Goal: Information Seeking & Learning: Learn about a topic

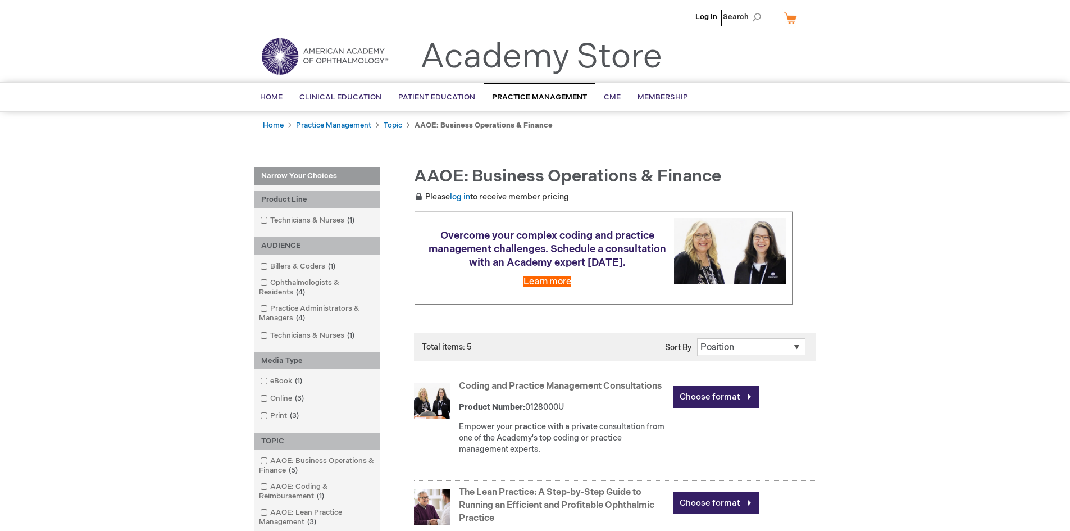
scroll to position [281, 0]
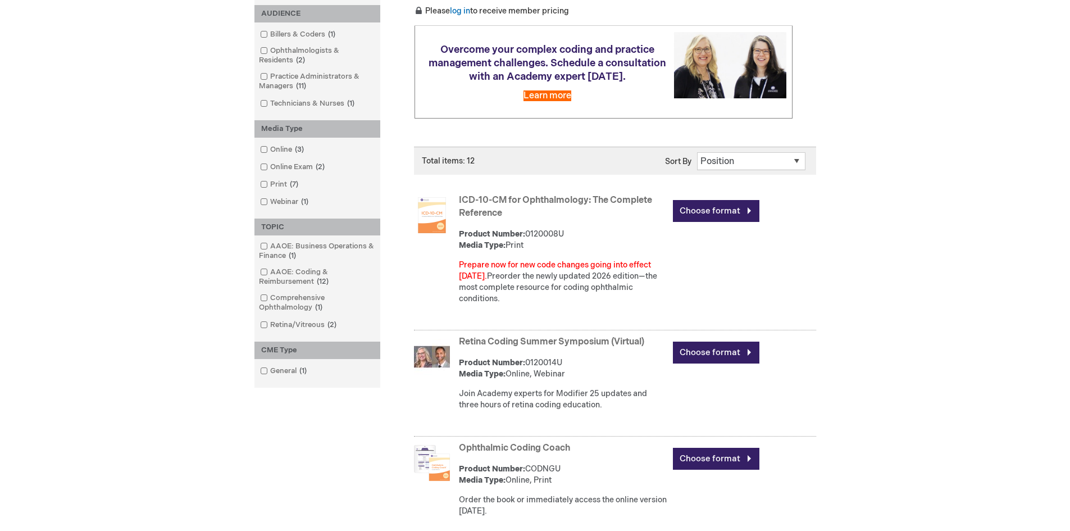
scroll to position [112, 0]
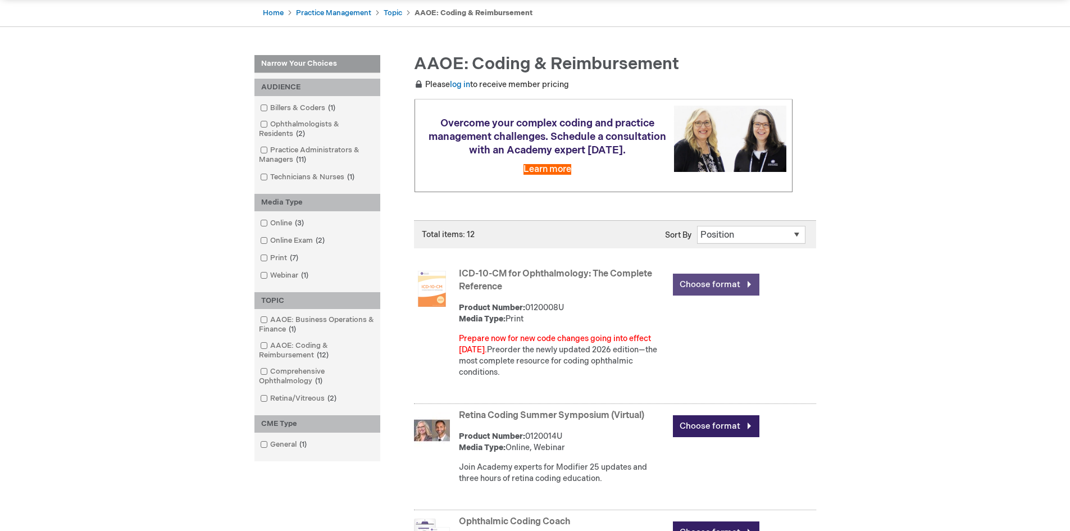
click at [685, 283] on link "Choose format" at bounding box center [716, 285] width 87 height 22
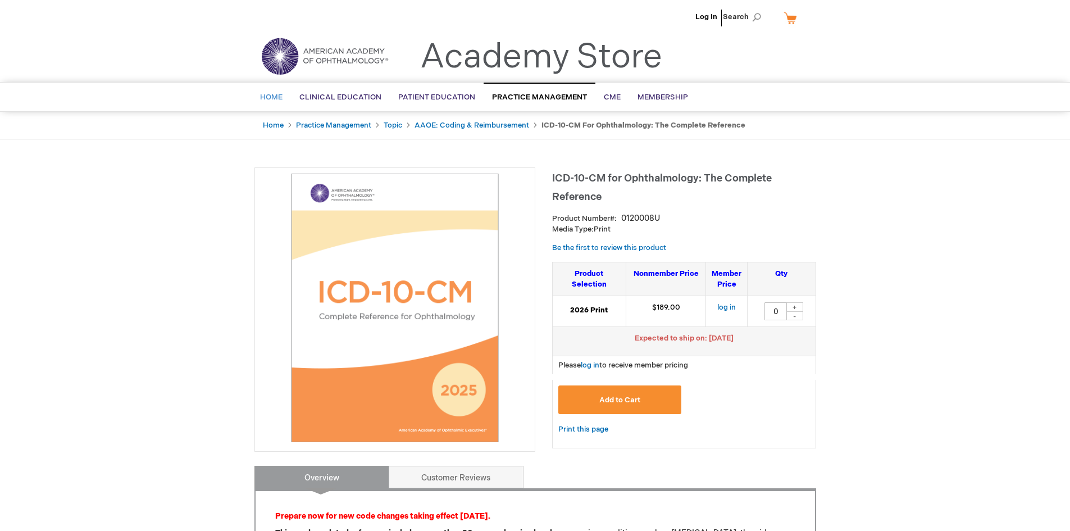
click at [261, 97] on span "Home" at bounding box center [271, 97] width 22 height 9
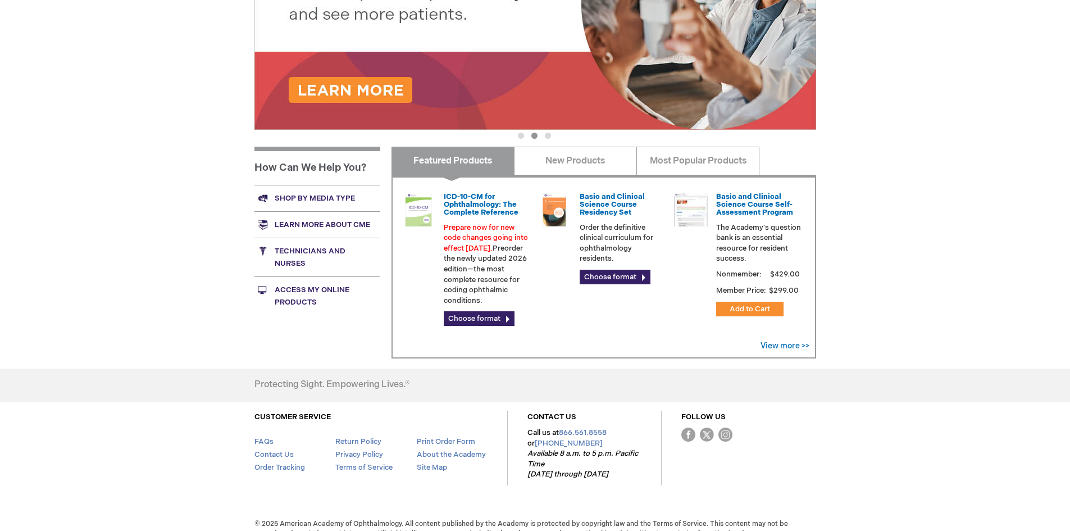
scroll to position [271, 0]
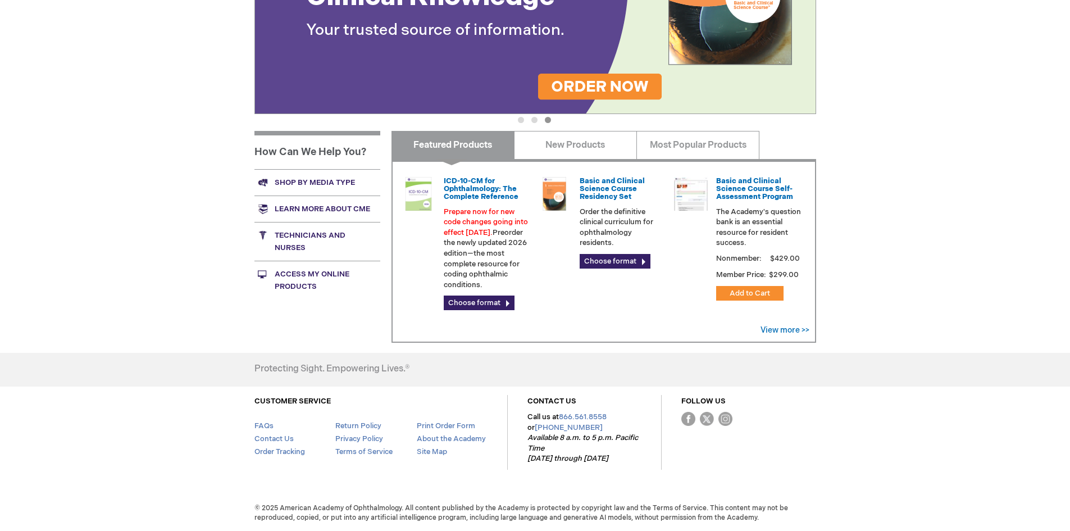
click at [338, 178] on link "Shop by media type" at bounding box center [318, 182] width 126 height 26
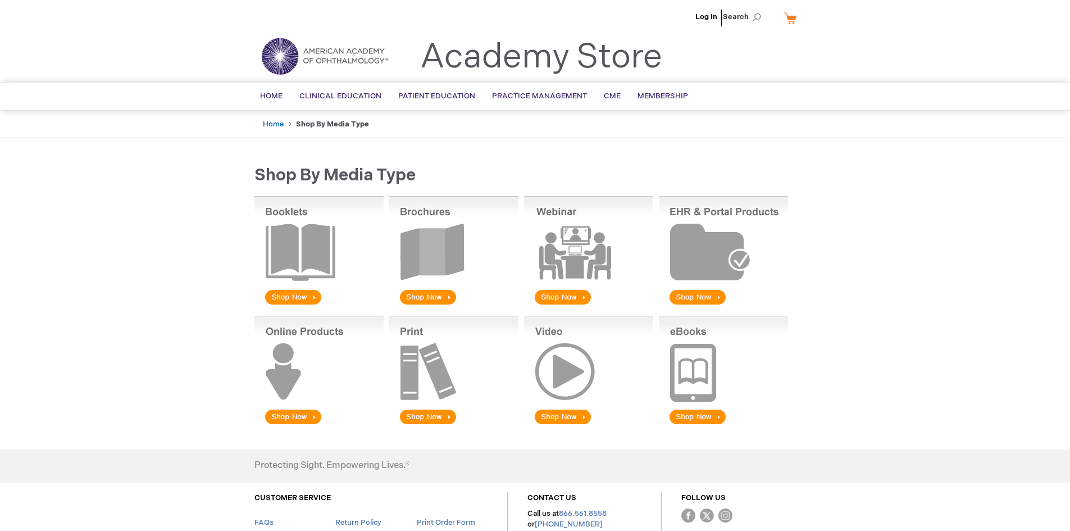
scroll to position [98, 0]
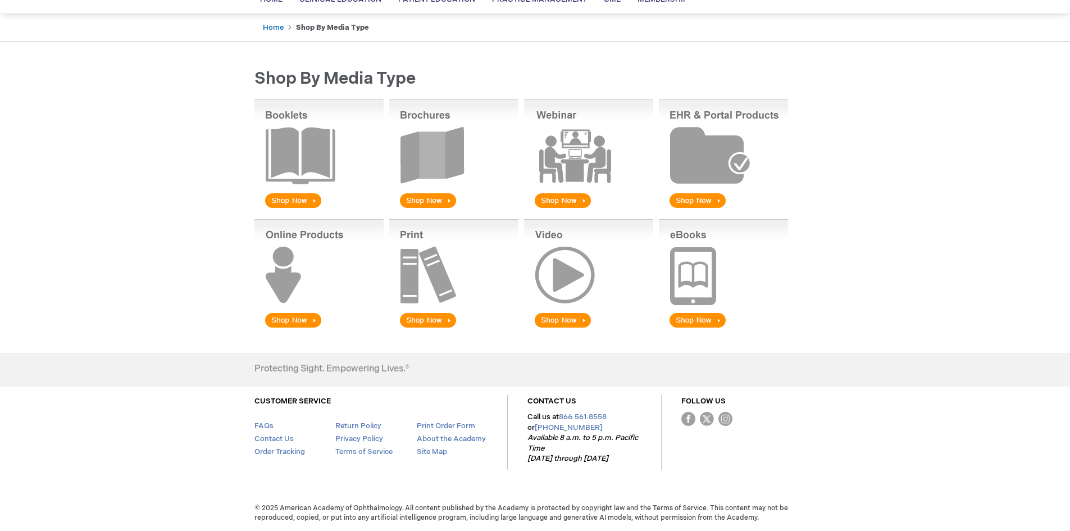
click at [432, 320] on img at bounding box center [453, 274] width 129 height 111
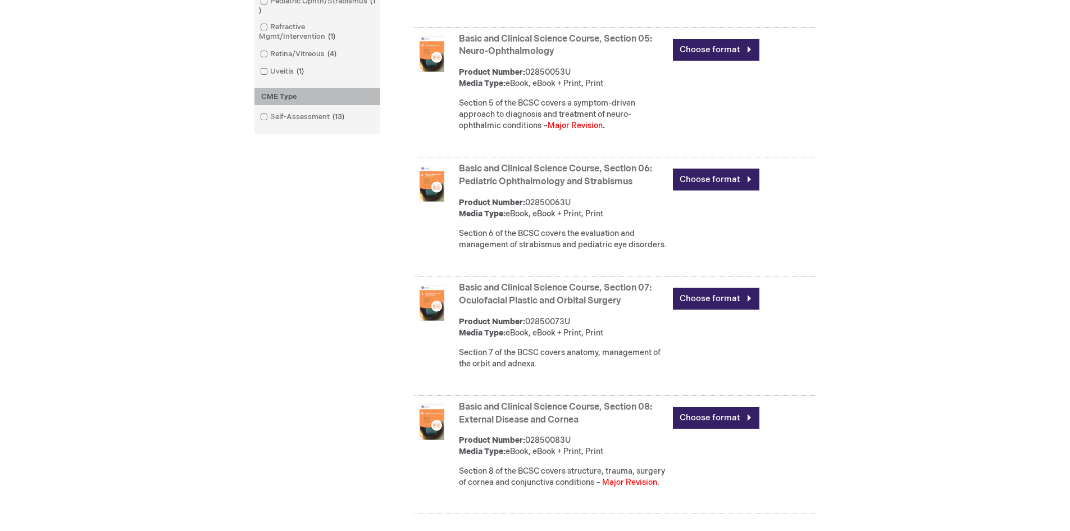
scroll to position [892, 0]
